Goal: Entertainment & Leisure: Consume media (video, audio)

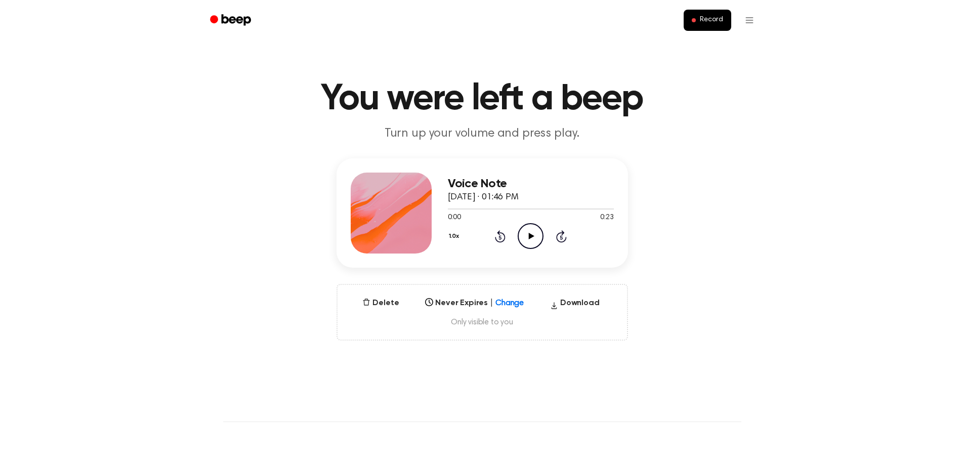
click at [530, 241] on icon "Play Audio" at bounding box center [530, 236] width 26 height 26
click at [528, 236] on icon "Play Audio" at bounding box center [530, 236] width 26 height 26
click at [534, 235] on icon "Play Audio" at bounding box center [530, 236] width 26 height 26
